Goal: Task Accomplishment & Management: Use online tool/utility

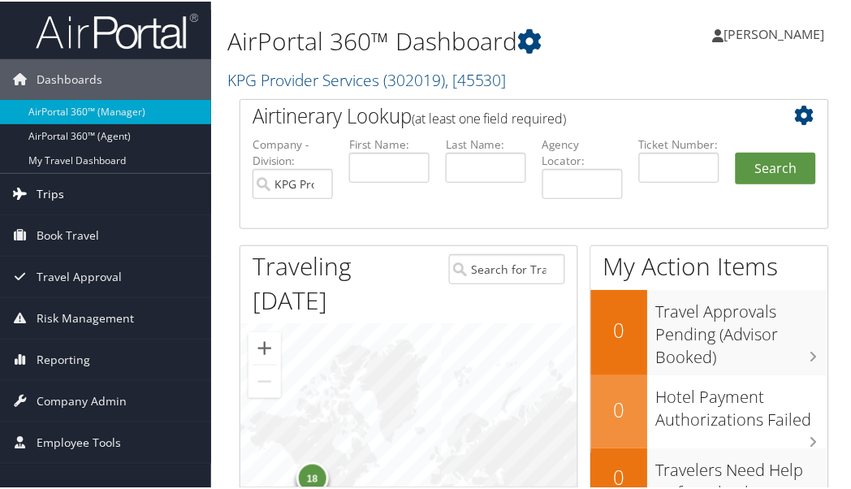
click at [82, 196] on link "Trips" at bounding box center [105, 192] width 211 height 41
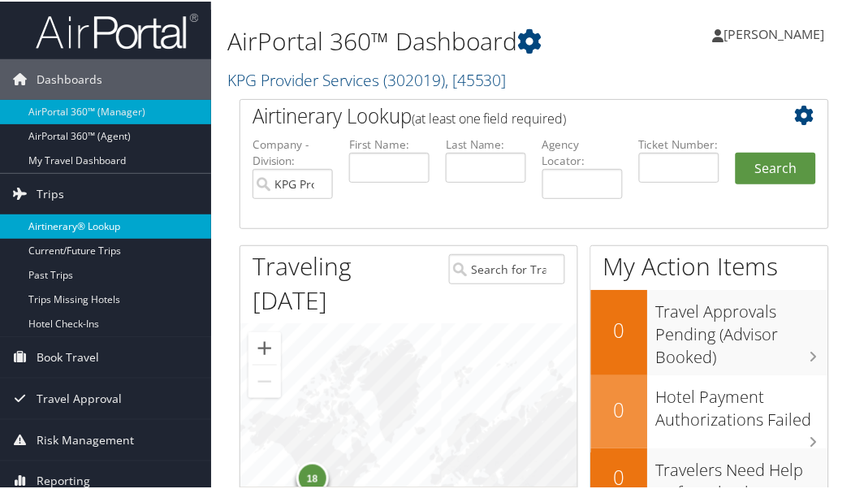
click at [95, 224] on link "Airtinerary® Lookup" at bounding box center [105, 225] width 211 height 24
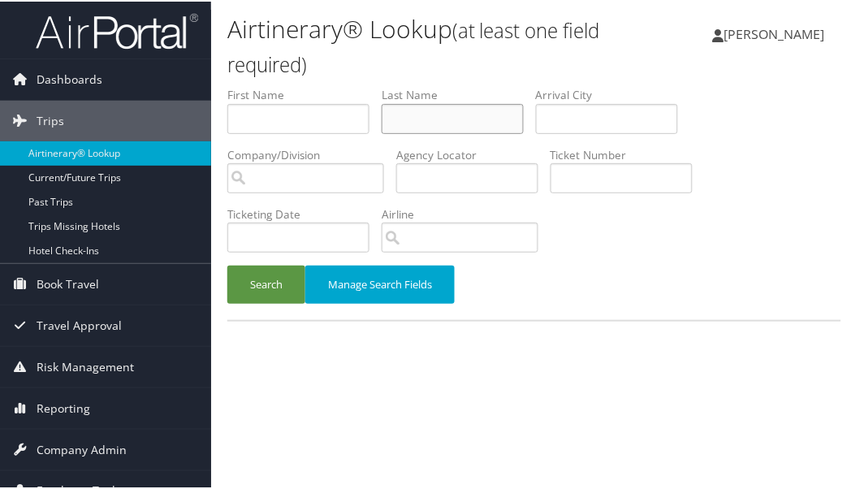
click at [471, 110] on input "text" at bounding box center [453, 117] width 142 height 30
type input "lai"
click at [290, 183] on input "search" at bounding box center [305, 177] width 157 height 30
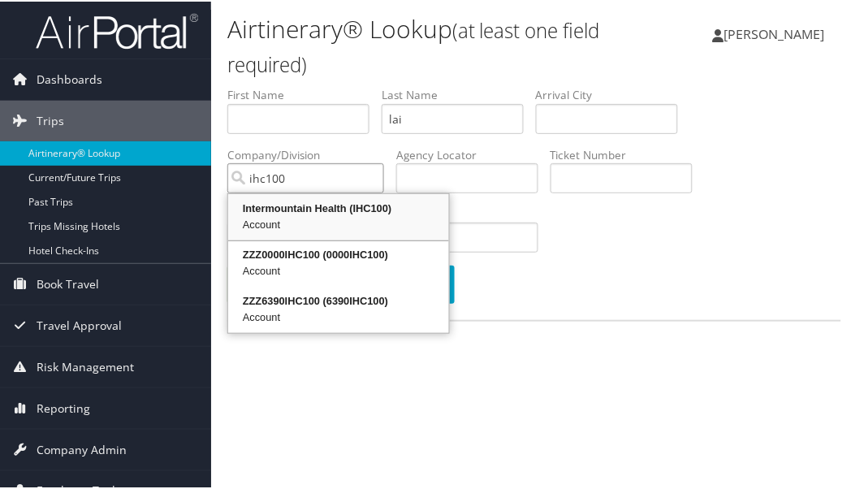
click at [292, 213] on div "Intermountain Health (IHC100)" at bounding box center [339, 207] width 216 height 16
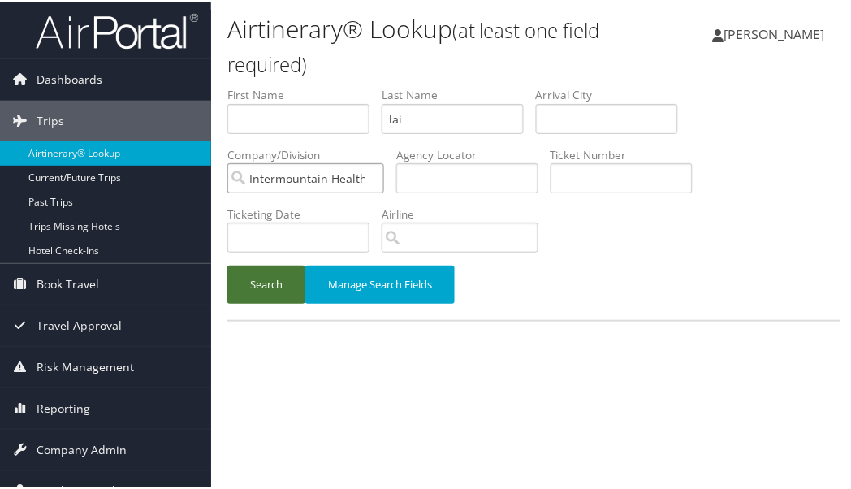
type input "Intermountain Health"
click at [270, 277] on button "Search" at bounding box center [266, 283] width 78 height 38
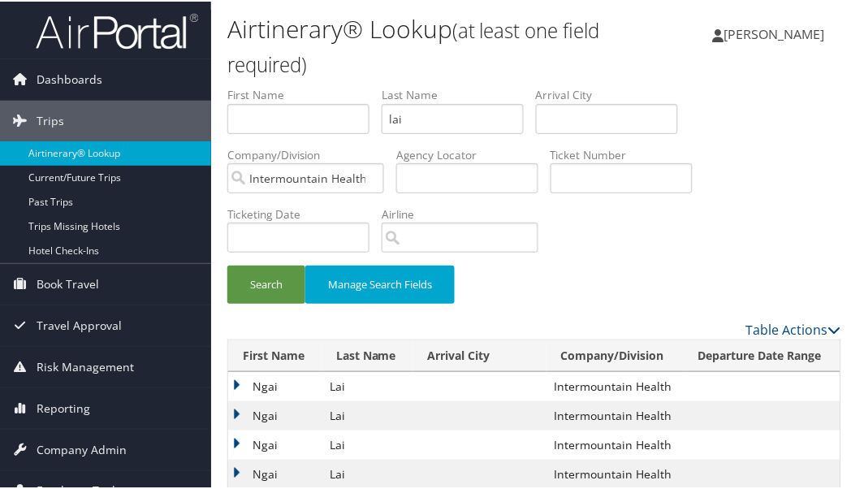
click at [672, 221] on div "Search Manage Search Fields" at bounding box center [534, 201] width 638 height 233
